Goal: Information Seeking & Learning: Learn about a topic

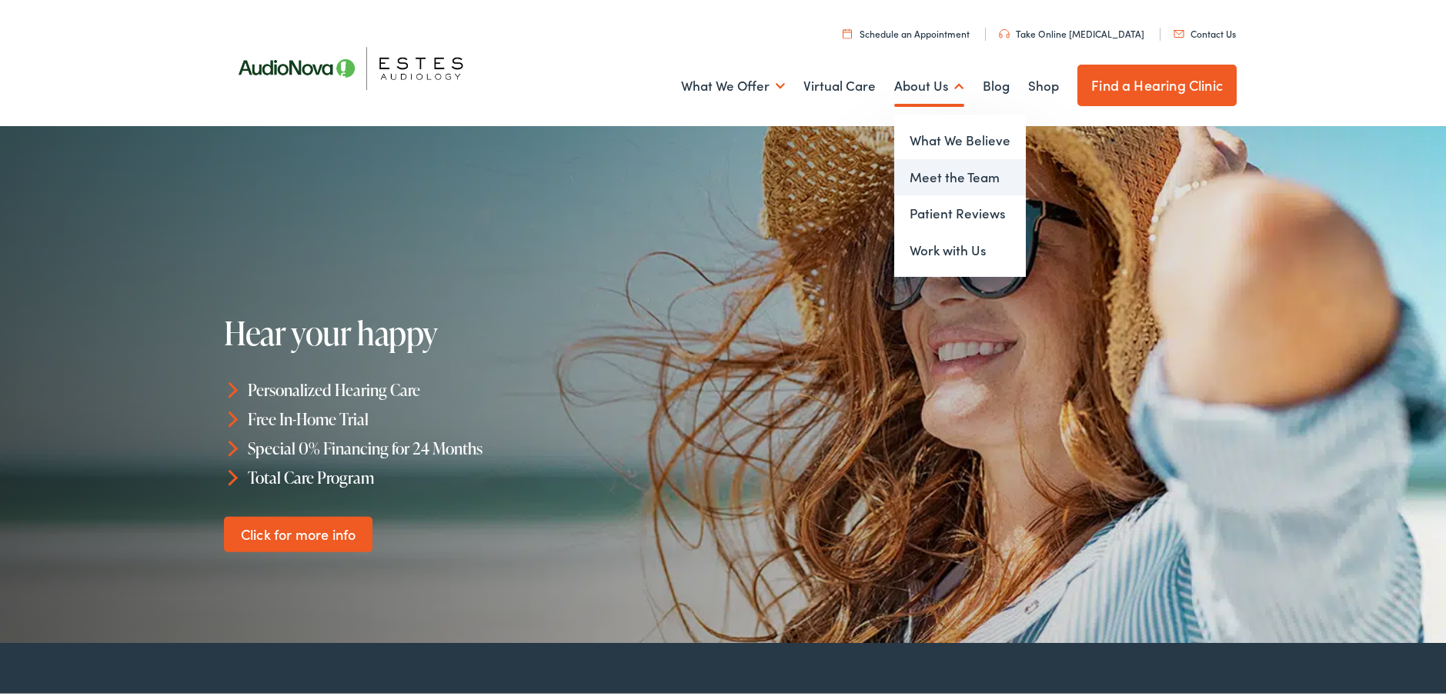
click at [917, 174] on link "Meet the Team" at bounding box center [960, 174] width 132 height 37
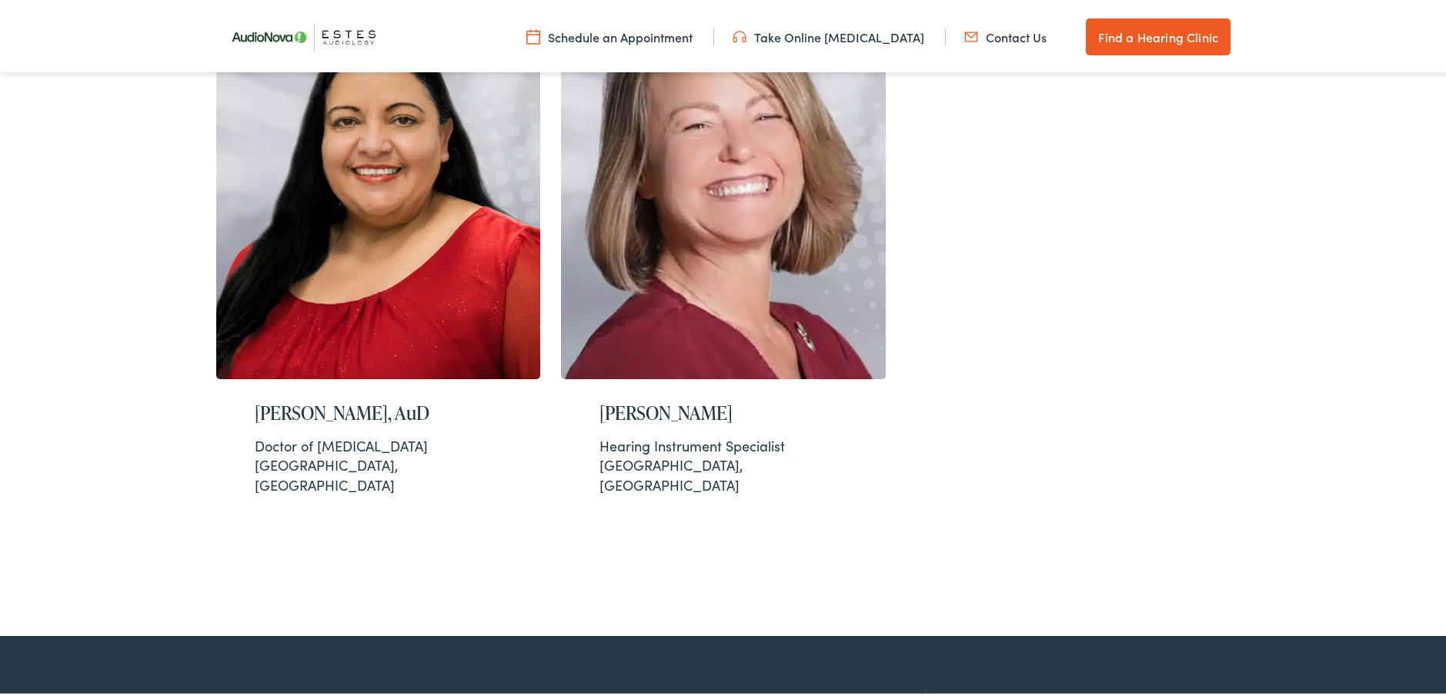
scroll to position [1847, 0]
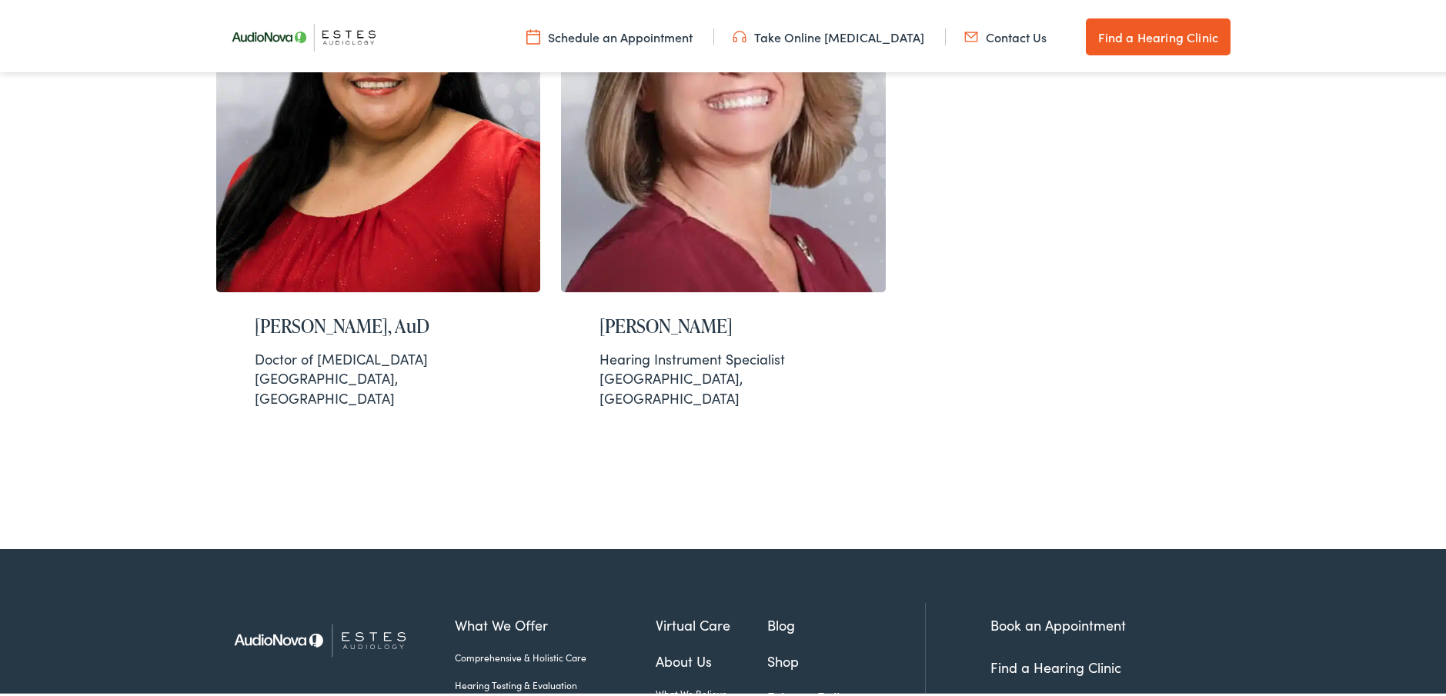
click at [772, 648] on link "Shop" at bounding box center [846, 658] width 158 height 21
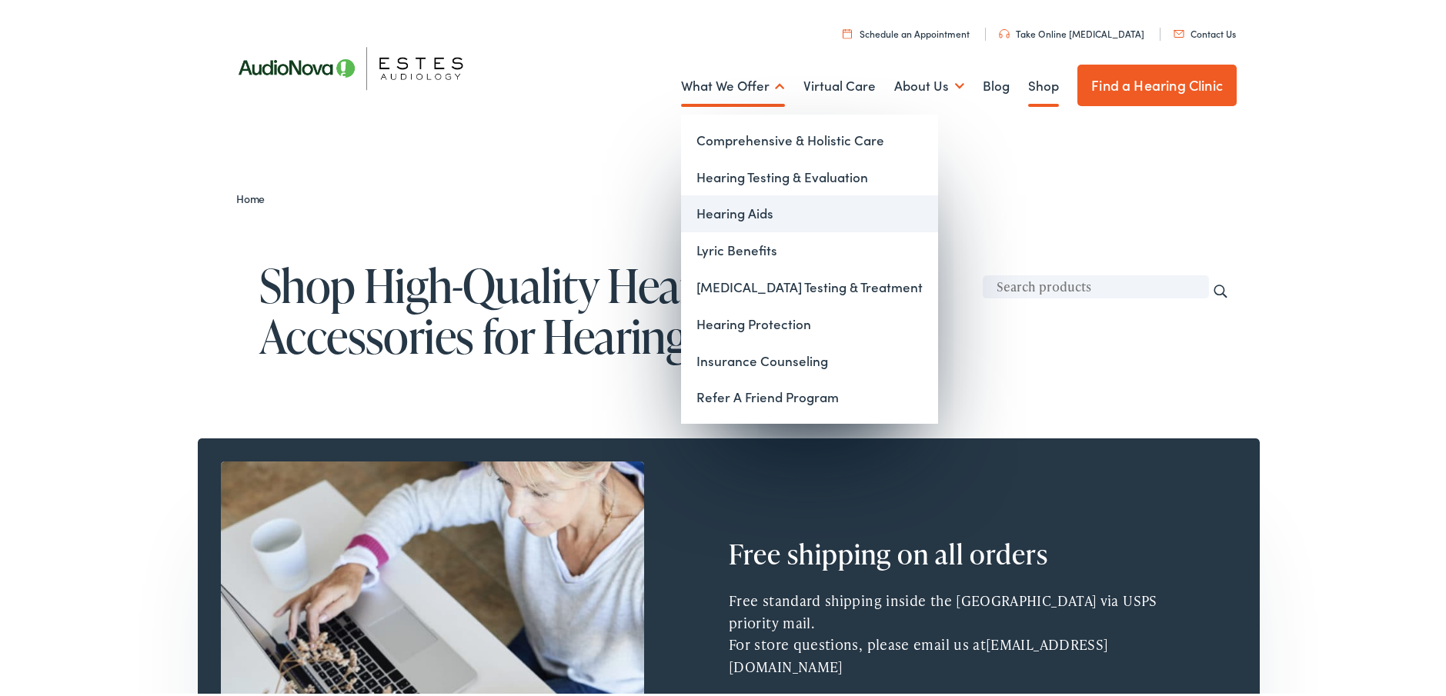
click at [737, 210] on link "Hearing Aids" at bounding box center [809, 210] width 257 height 37
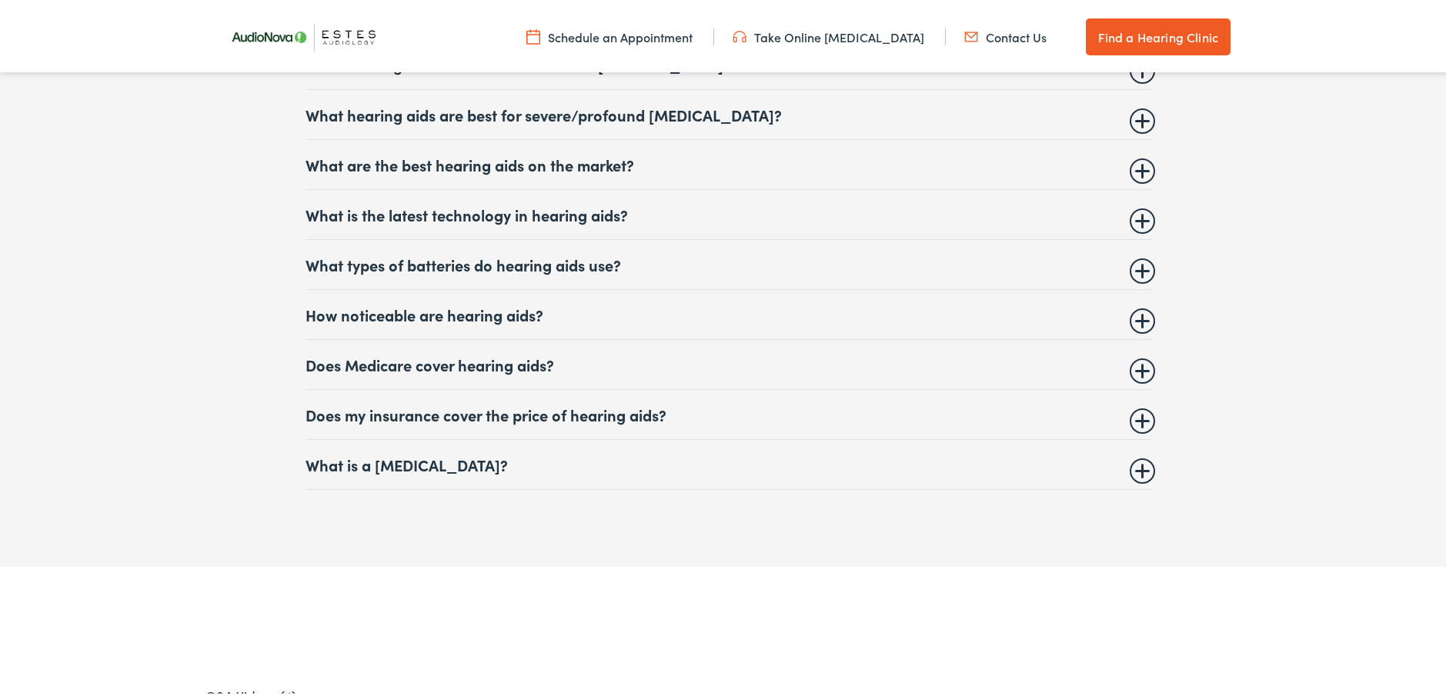
scroll to position [6772, 0]
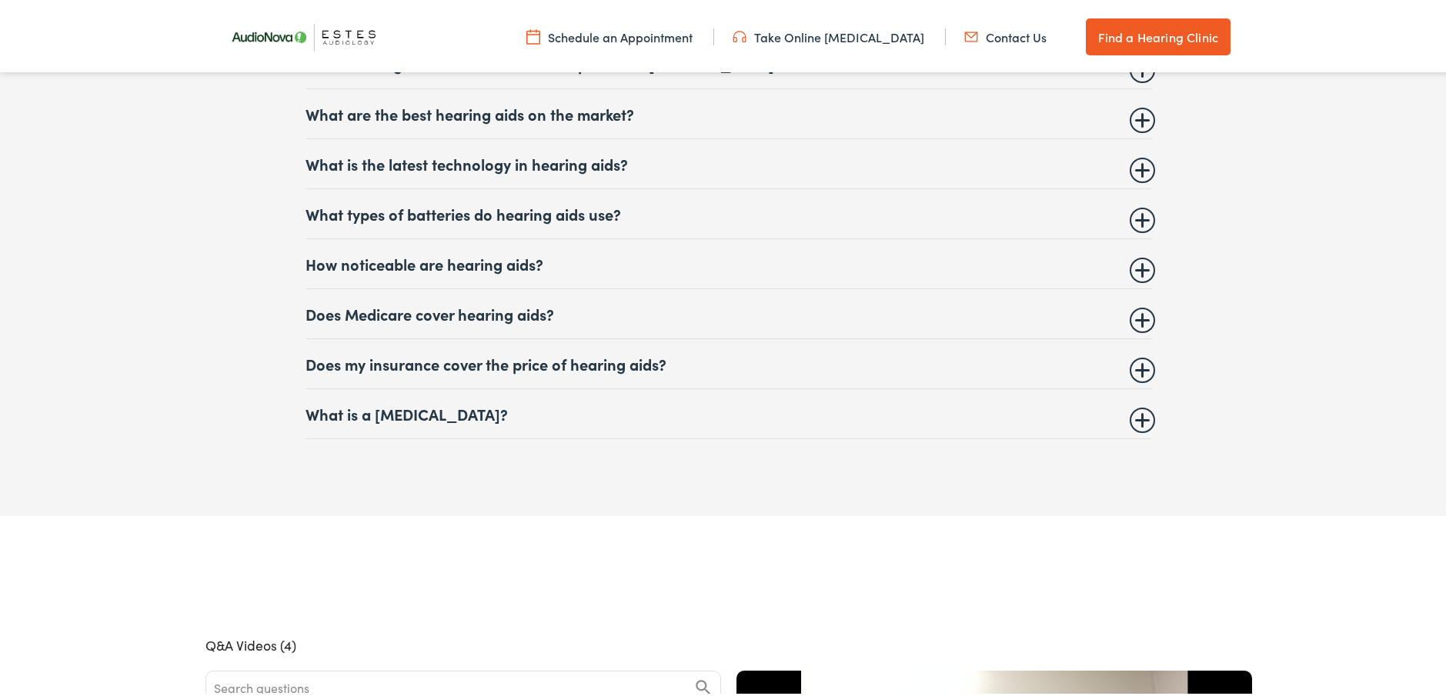
click at [1135, 304] on summary "Does Medicare cover hearing aids?" at bounding box center [729, 311] width 847 height 18
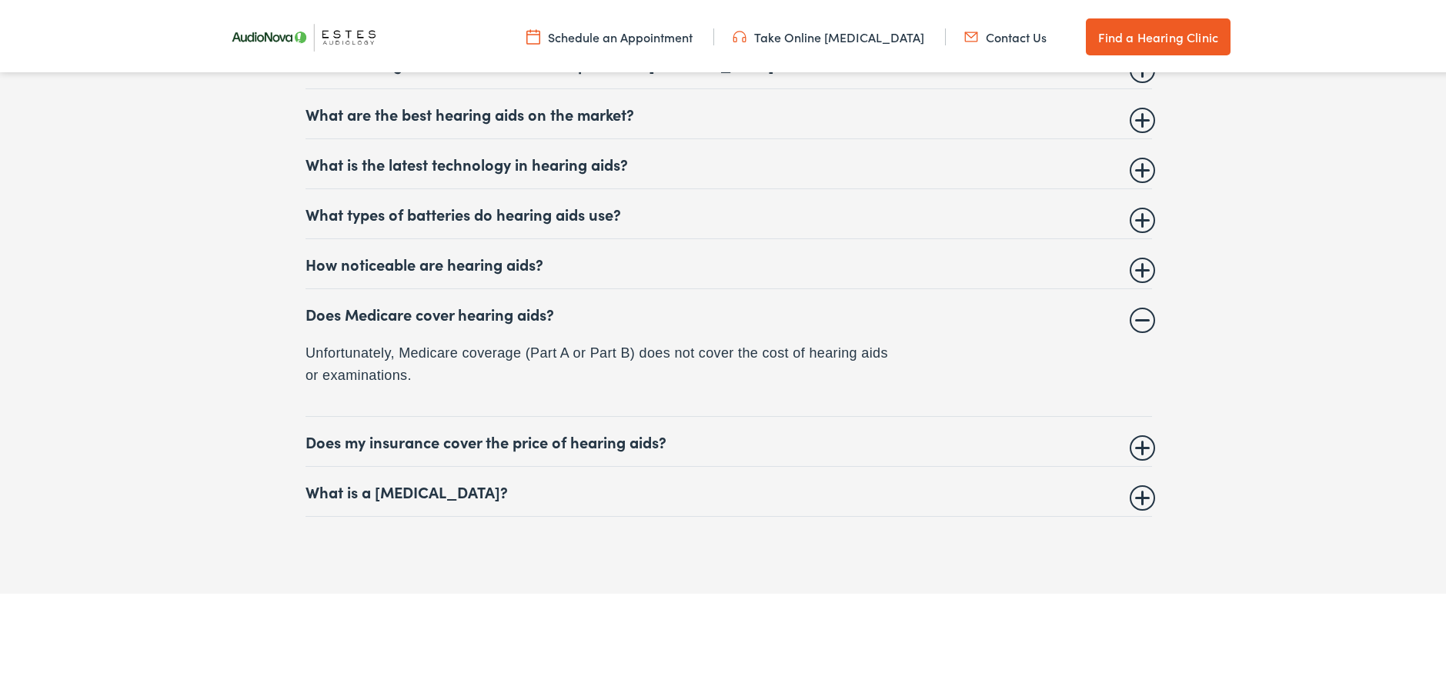
click at [1132, 436] on summary "Does my insurance cover the price of hearing aids?" at bounding box center [729, 438] width 847 height 18
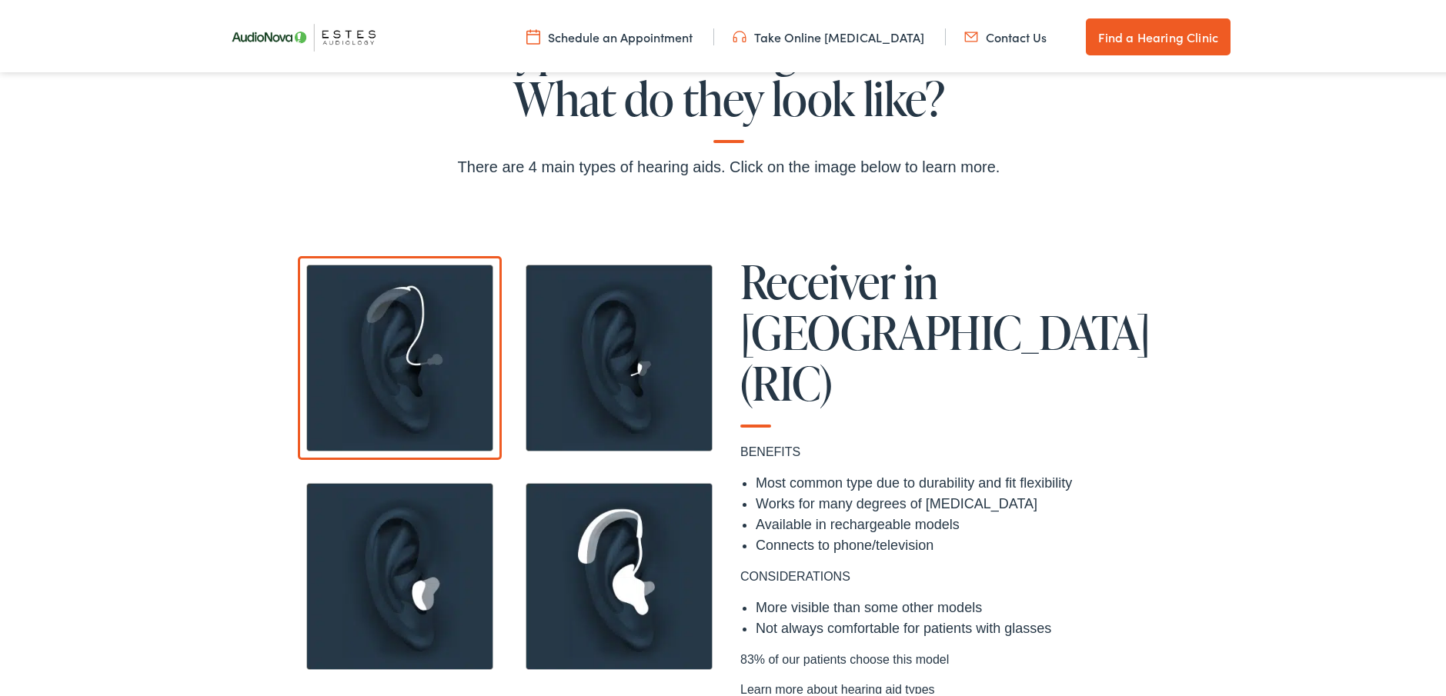
scroll to position [1308, 0]
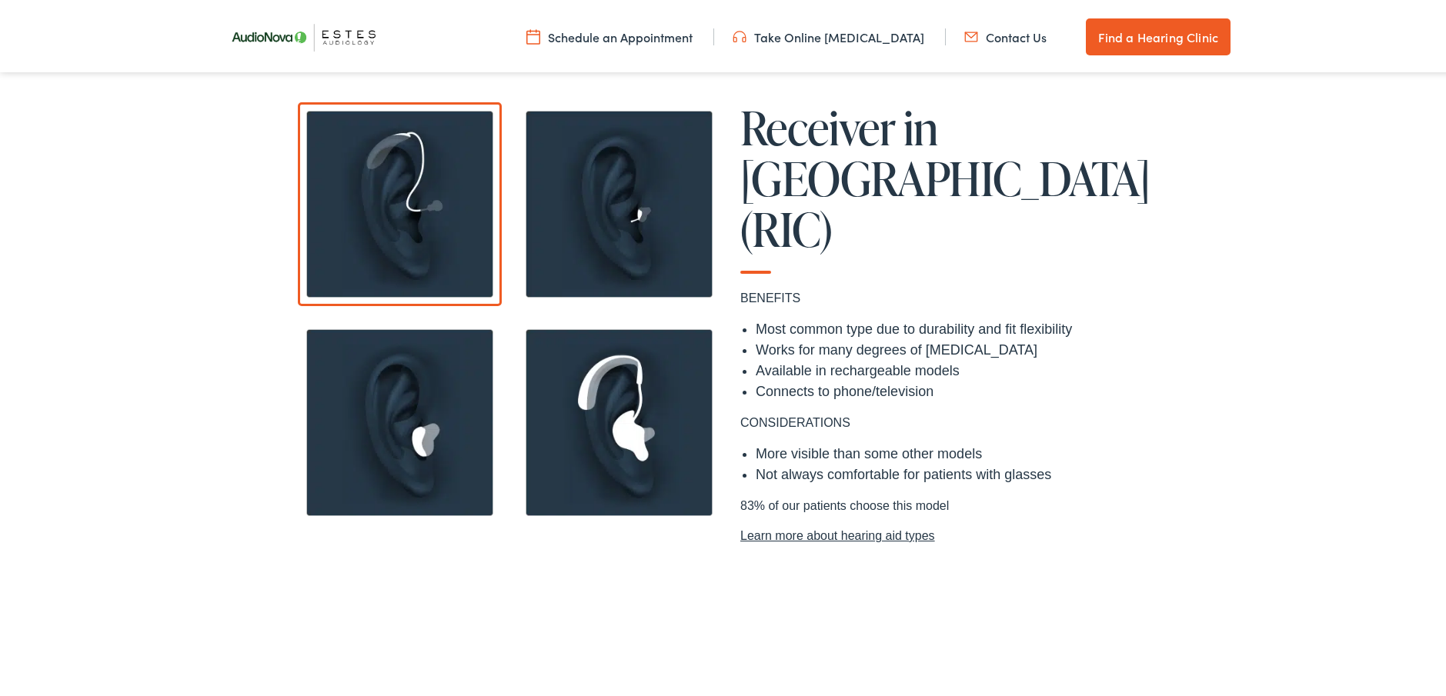
click at [916, 524] on link "Learn more about hearing aid types" at bounding box center [948, 533] width 416 height 18
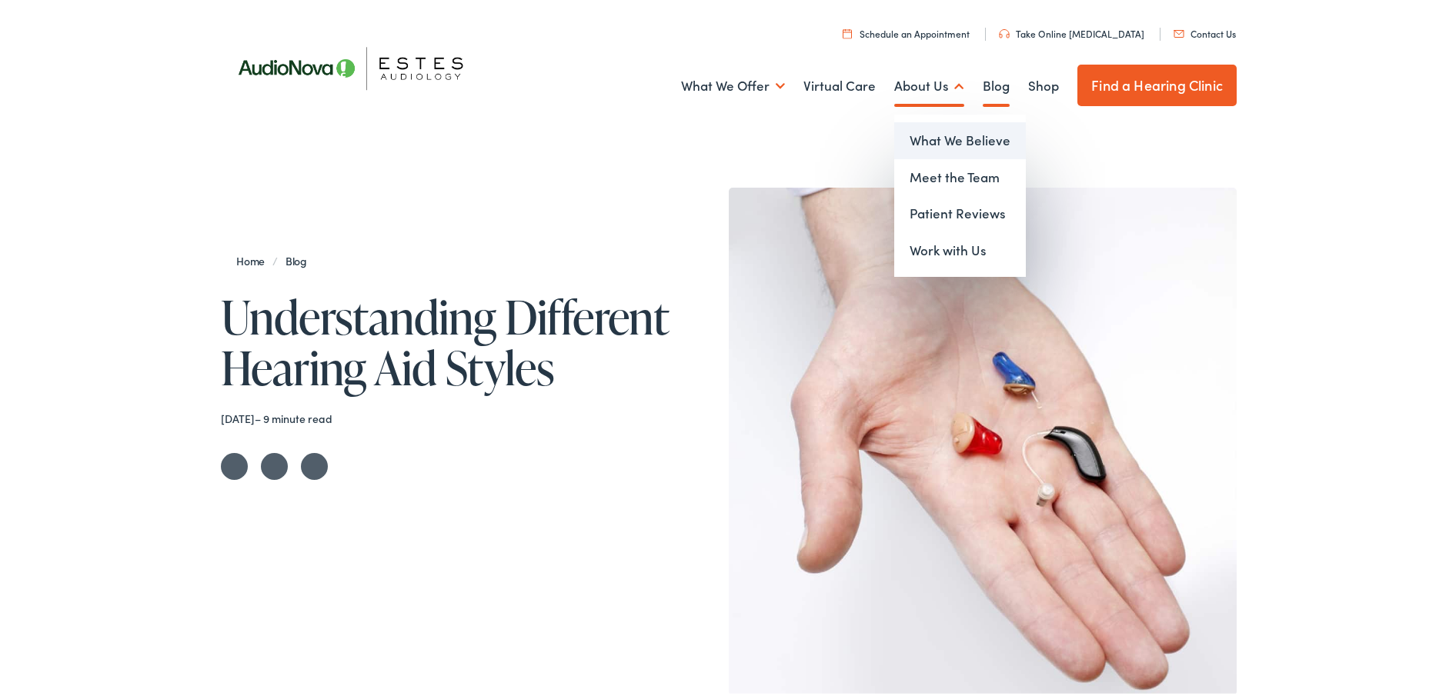
click at [935, 138] on link "What We Believe" at bounding box center [960, 137] width 132 height 37
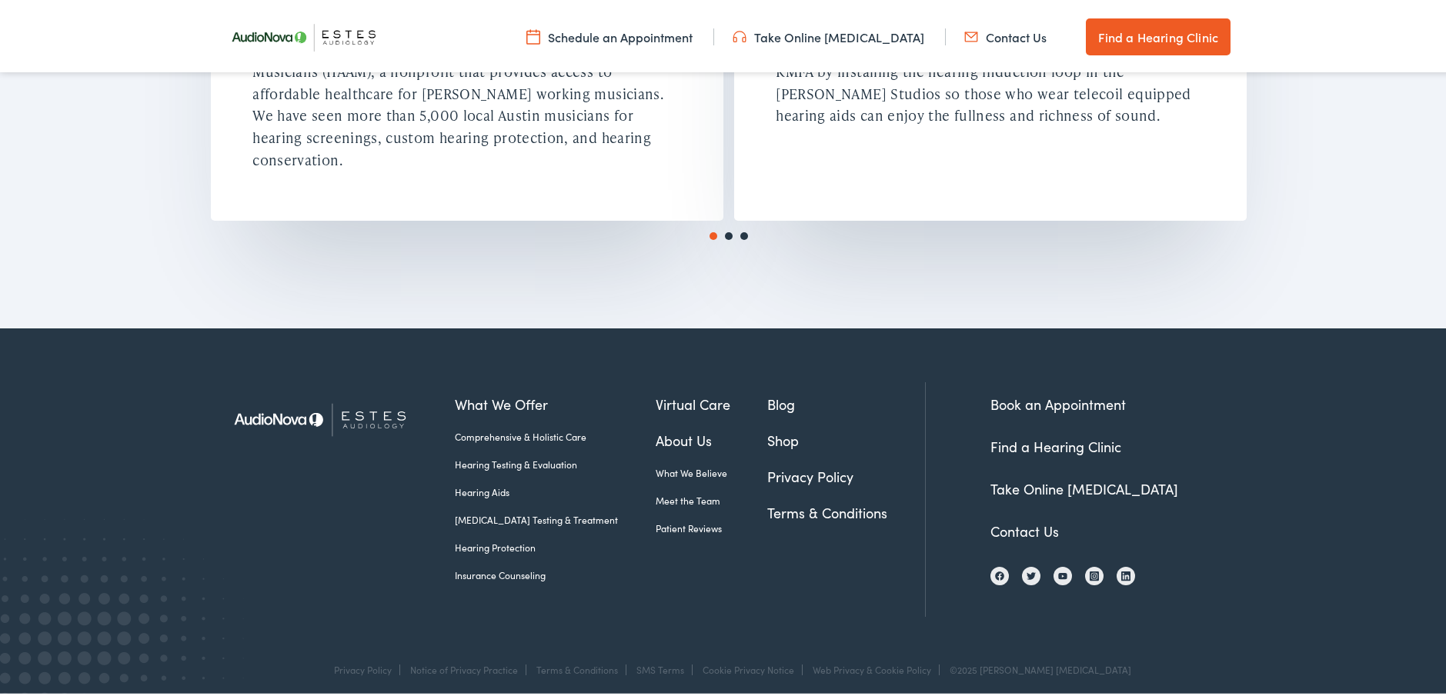
scroll to position [2832, 0]
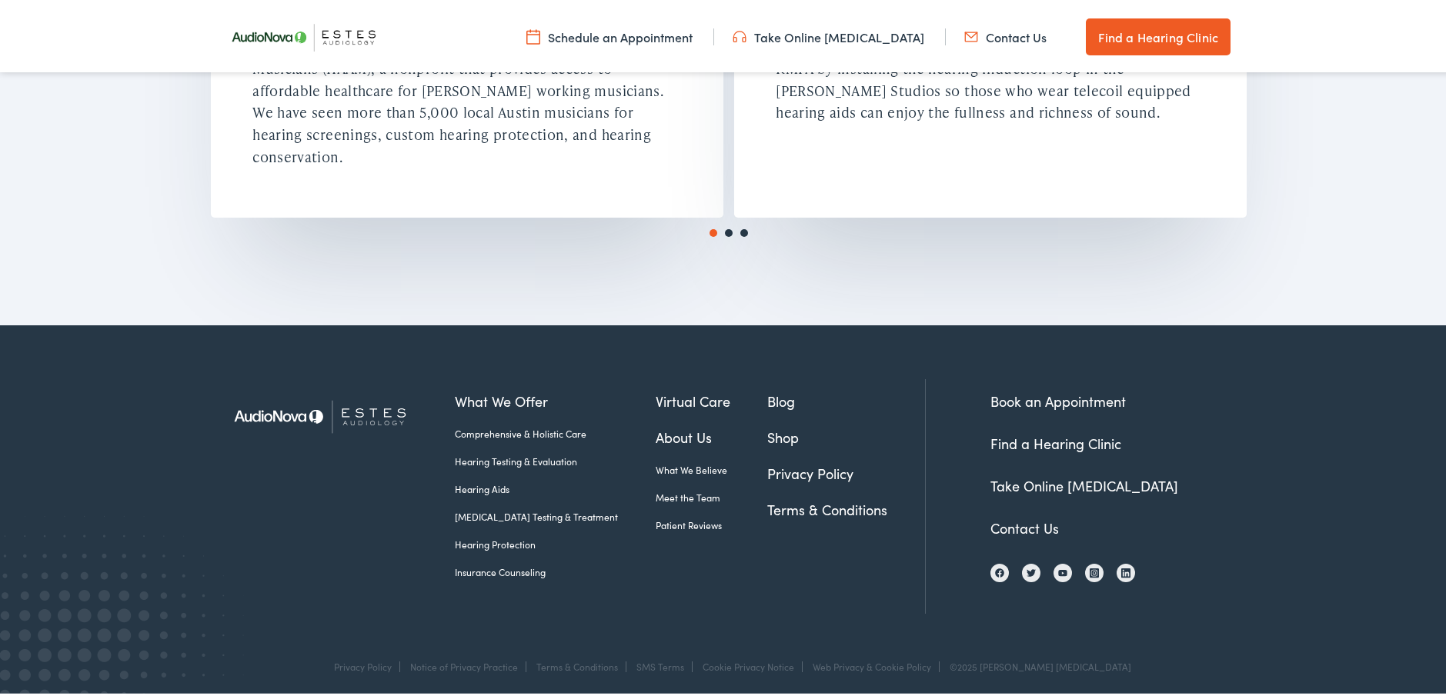
click at [770, 429] on link "Shop" at bounding box center [846, 434] width 158 height 21
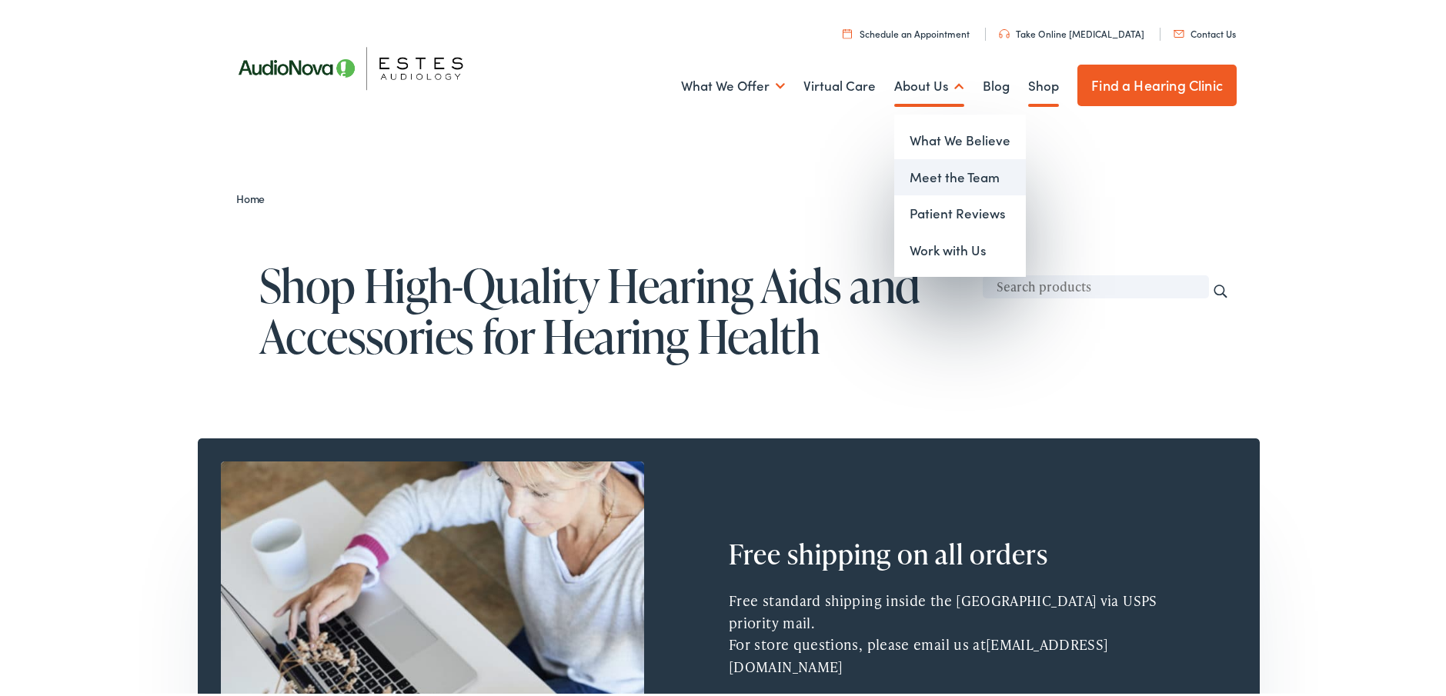
click at [939, 171] on link "Meet the Team" at bounding box center [960, 174] width 132 height 37
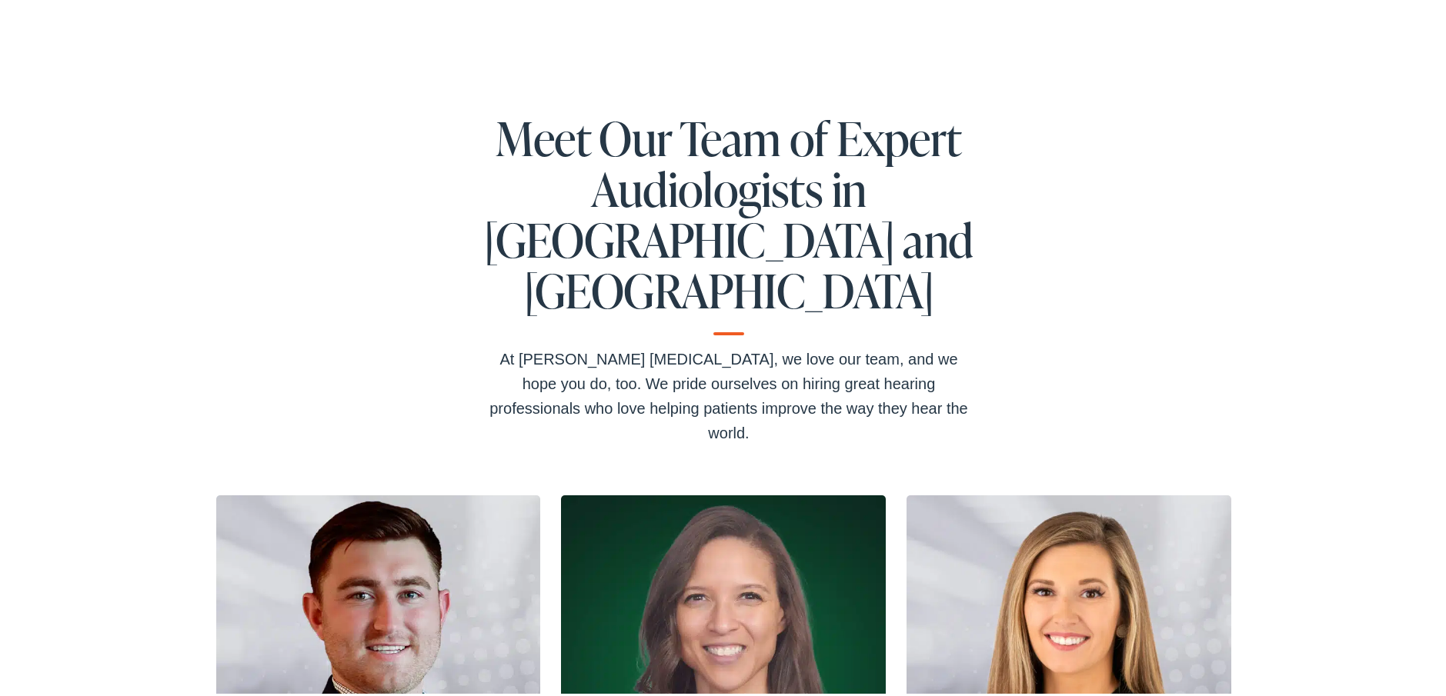
scroll to position [308, 0]
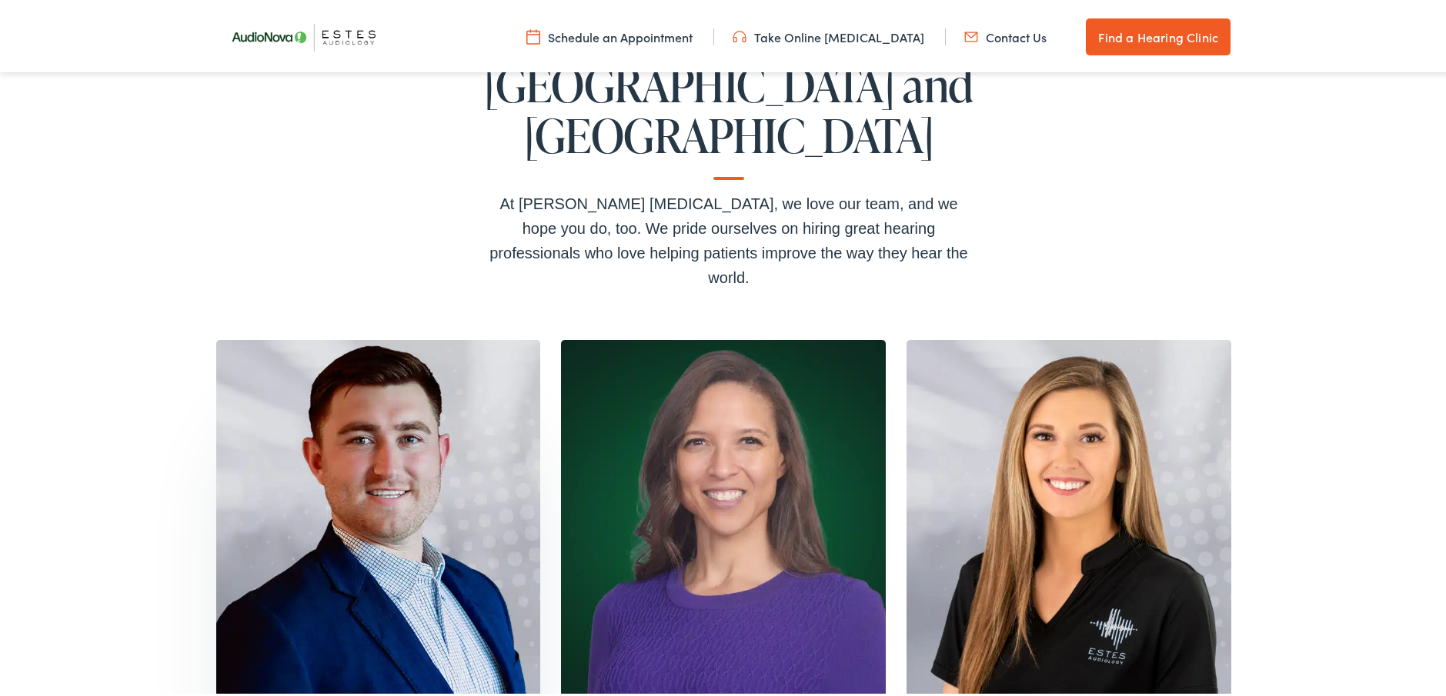
click at [385, 405] on img at bounding box center [378, 515] width 325 height 357
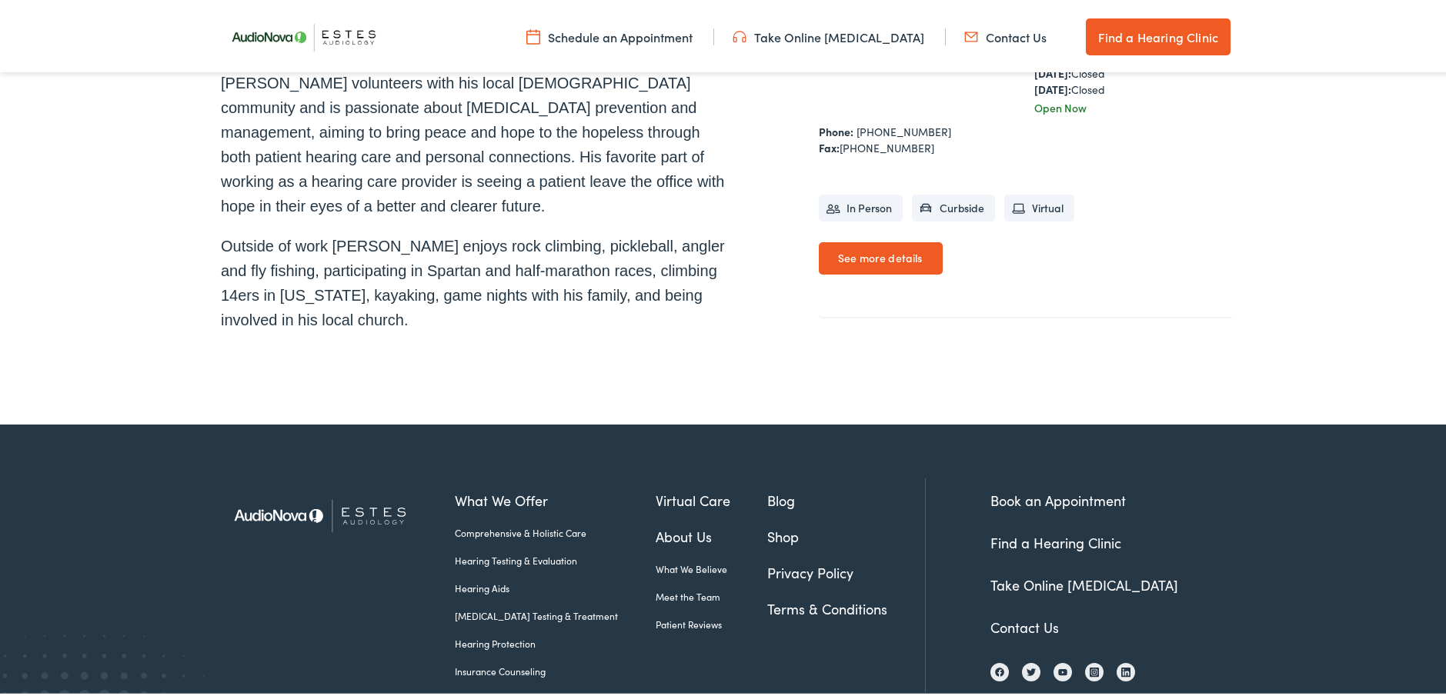
scroll to position [755, 0]
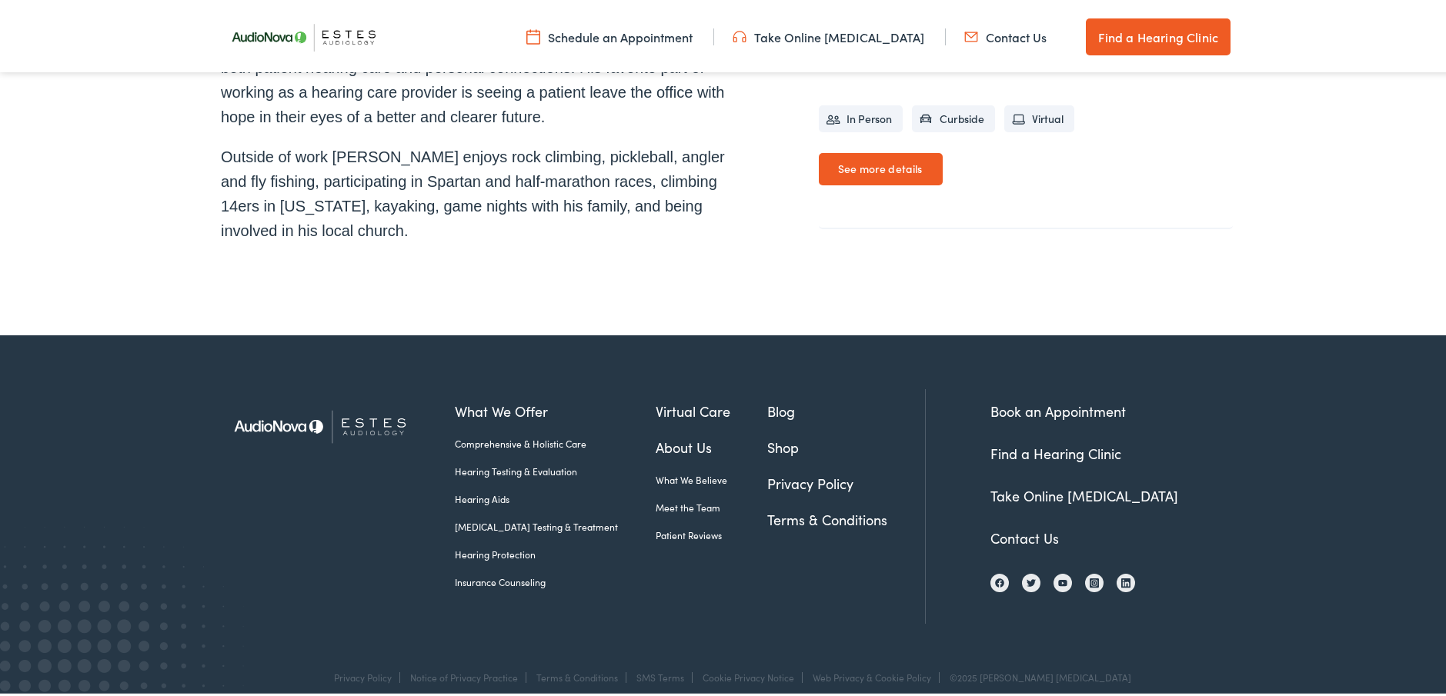
click at [477, 489] on link "Hearing Aids" at bounding box center [555, 496] width 201 height 14
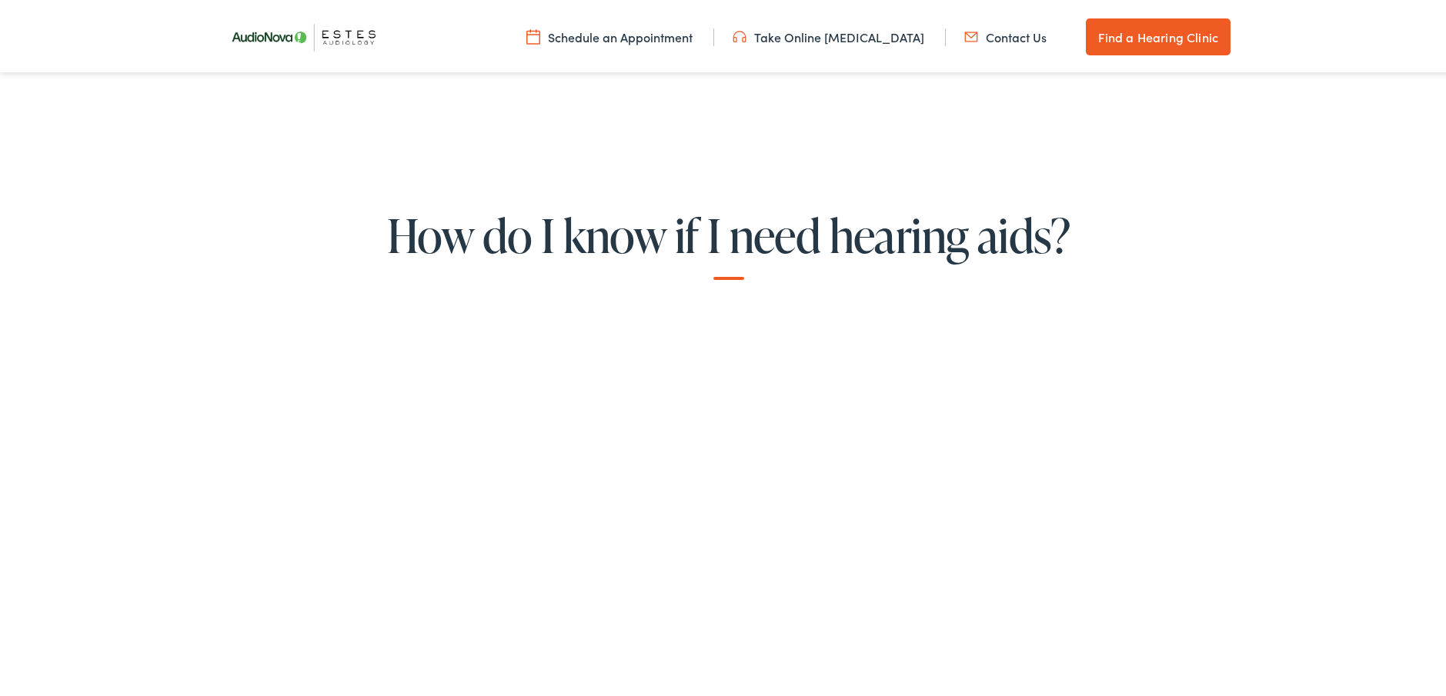
scroll to position [2693, 0]
